Goal: Check status: Check status

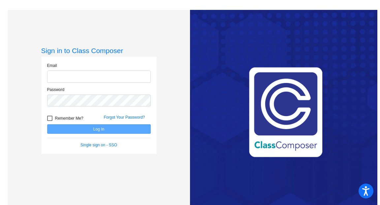
type input "[EMAIL_ADDRESS][DOMAIN_NAME]"
click at [48, 121] on div at bounding box center [49, 118] width 5 height 5
click at [49, 121] on input "Remember Me?" at bounding box center [49, 121] width 0 height 0
checkbox input "true"
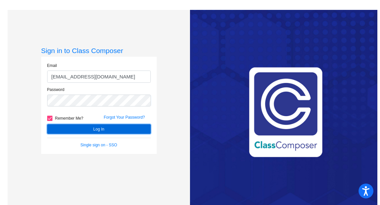
click at [57, 128] on button "Log In" at bounding box center [99, 129] width 104 height 10
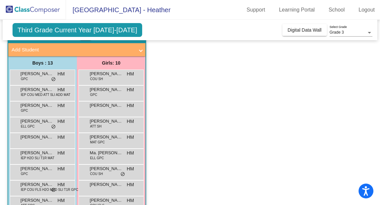
scroll to position [38, 0]
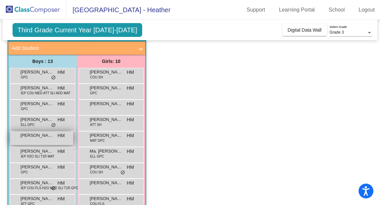
click at [49, 142] on div "Hunter [PERSON_NAME] lock do_not_disturb_alt" at bounding box center [41, 139] width 63 height 14
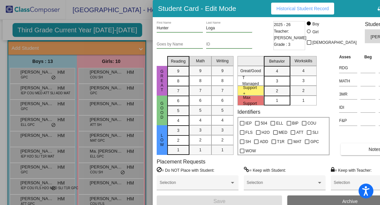
click at [303, 9] on span "Historical Student Record" at bounding box center [303, 8] width 52 height 5
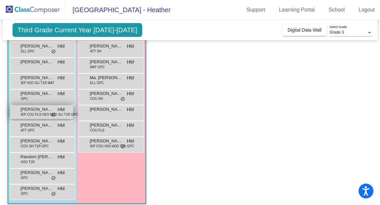
scroll to position [115, 0]
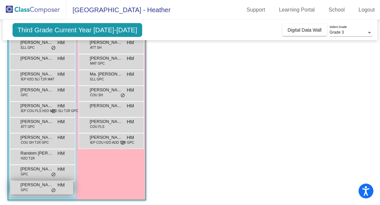
click at [36, 184] on span "[PERSON_NAME]" at bounding box center [36, 185] width 33 height 7
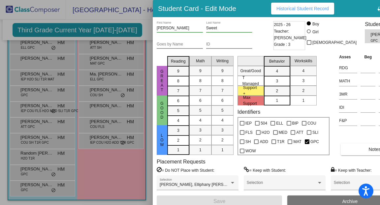
click at [279, 6] on span "Historical Student Record" at bounding box center [303, 8] width 52 height 5
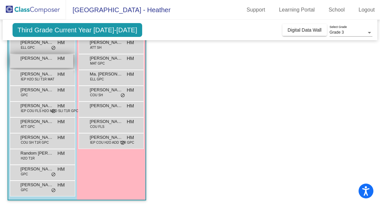
click at [44, 65] on div "Hunter [PERSON_NAME] lock do_not_disturb_alt" at bounding box center [41, 61] width 63 height 14
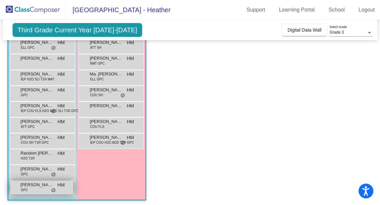
click at [32, 190] on div "Titus Sweet GPC HM lock do_not_disturb_alt" at bounding box center [41, 188] width 63 height 14
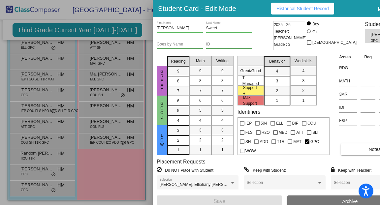
click at [296, 10] on span "Historical Student Record" at bounding box center [303, 8] width 52 height 5
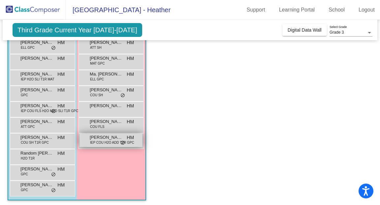
click at [103, 145] on div "[PERSON_NAME] IEP COU H2O ADD T1R GPC HM lock do_not_disturb_alt" at bounding box center [111, 141] width 63 height 14
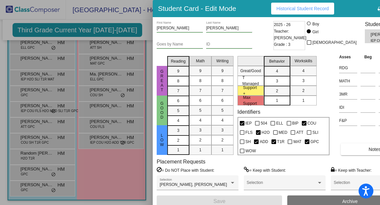
click at [294, 10] on span "Historical Student Record" at bounding box center [303, 8] width 52 height 5
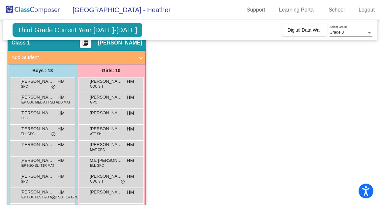
scroll to position [26, 0]
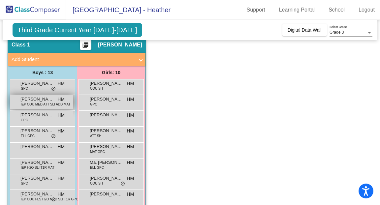
click at [52, 107] on div "[PERSON_NAME] IEP COU MED ATT SLI ADD MAT HM lock do_not_disturb_alt" at bounding box center [41, 102] width 63 height 14
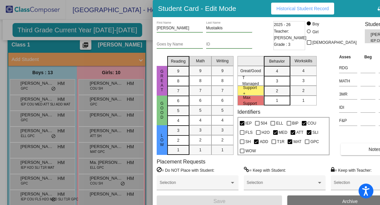
click at [305, 8] on span "Historical Student Record" at bounding box center [303, 8] width 52 height 5
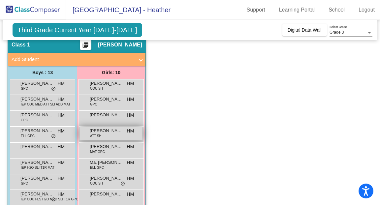
click at [111, 137] on div "[PERSON_NAME] ATT SH HM lock do_not_disturb_alt" at bounding box center [111, 134] width 63 height 14
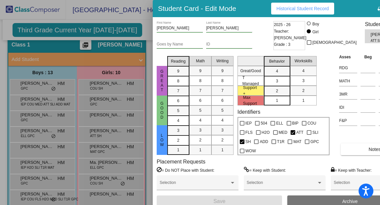
click at [291, 8] on span "Historical Student Record" at bounding box center [303, 8] width 52 height 5
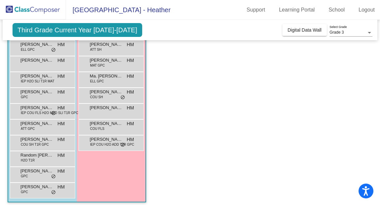
scroll to position [116, 0]
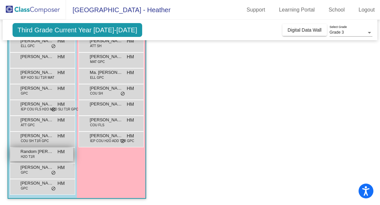
click at [46, 154] on span "Random [PERSON_NAME]" at bounding box center [36, 151] width 33 height 7
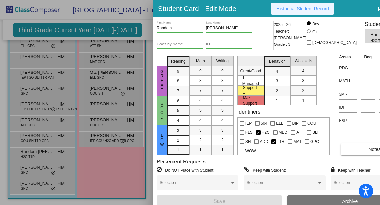
click at [295, 9] on span "Historical Student Record" at bounding box center [303, 8] width 52 height 5
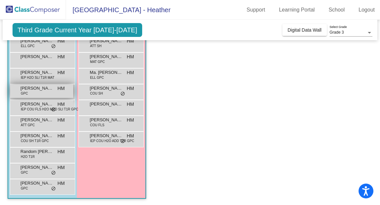
click at [42, 92] on div "[PERSON_NAME] GPC HM lock do_not_disturb_alt" at bounding box center [41, 91] width 63 height 14
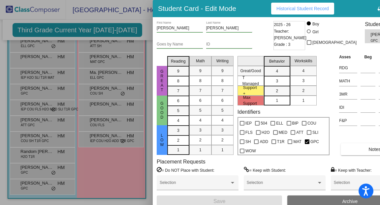
click at [302, 5] on button "Historical Student Record" at bounding box center [302, 9] width 63 height 12
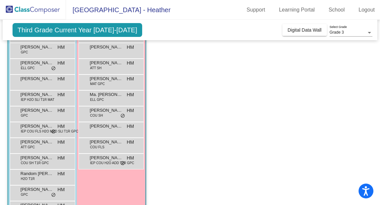
scroll to position [91, 0]
